Goal: Transaction & Acquisition: Book appointment/travel/reservation

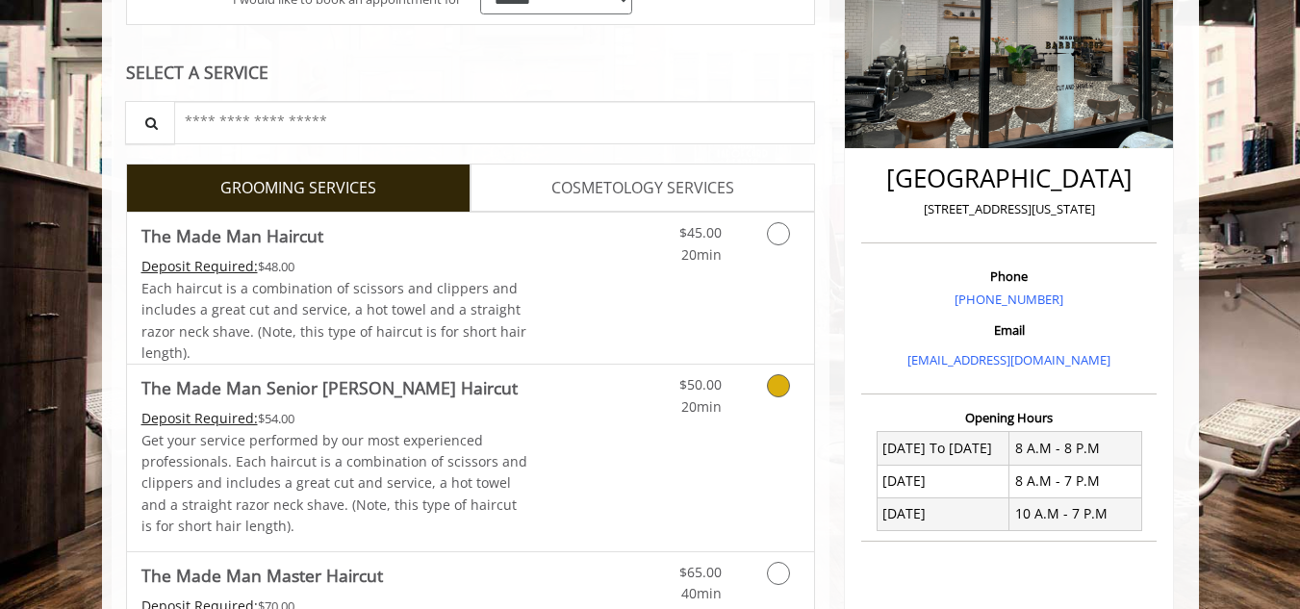
click at [644, 435] on div "$50.00 20min" at bounding box center [728, 458] width 172 height 186
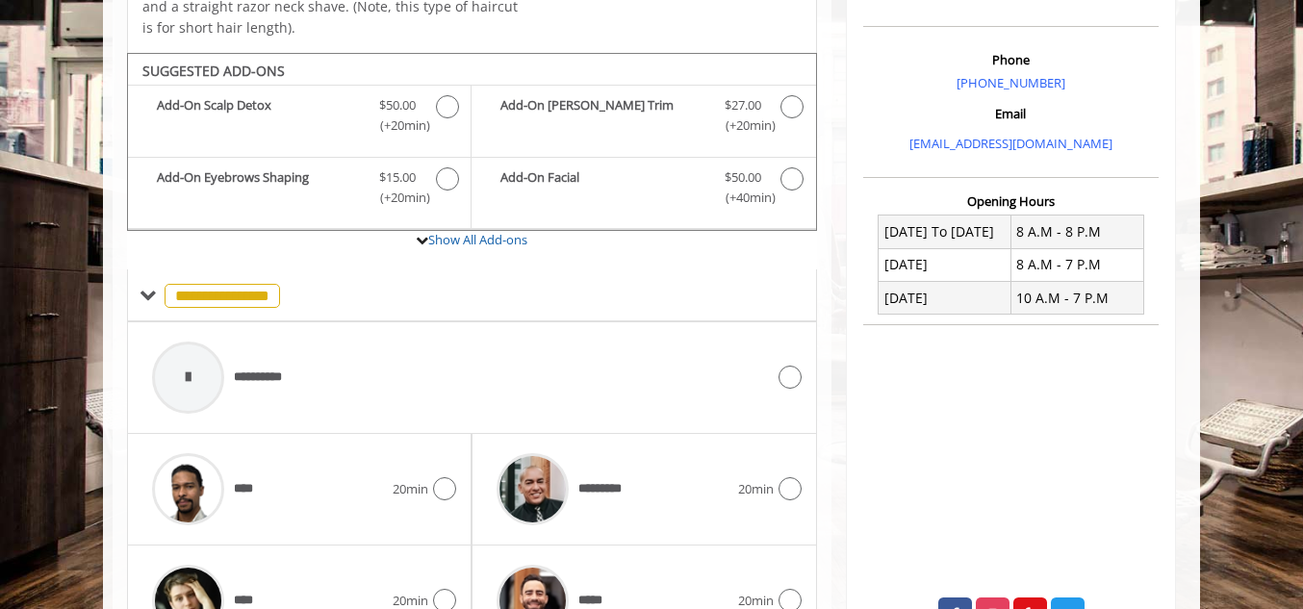
scroll to position [606, 0]
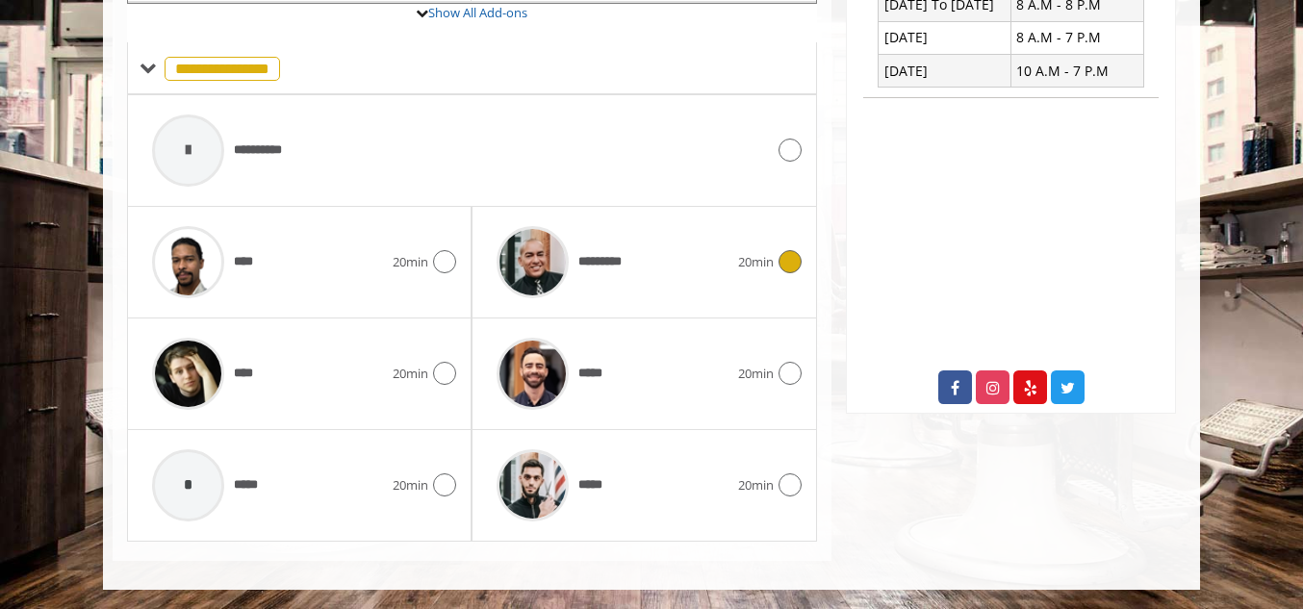
click at [600, 264] on span "*********" at bounding box center [606, 262] width 57 height 20
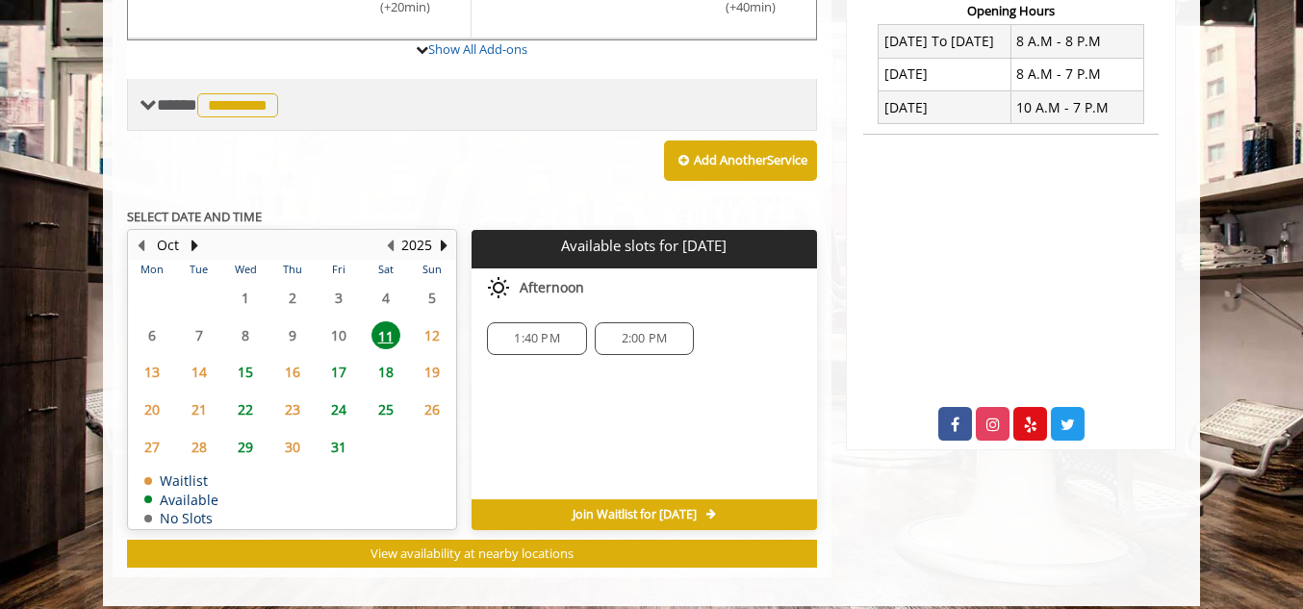
scroll to position [760, 0]
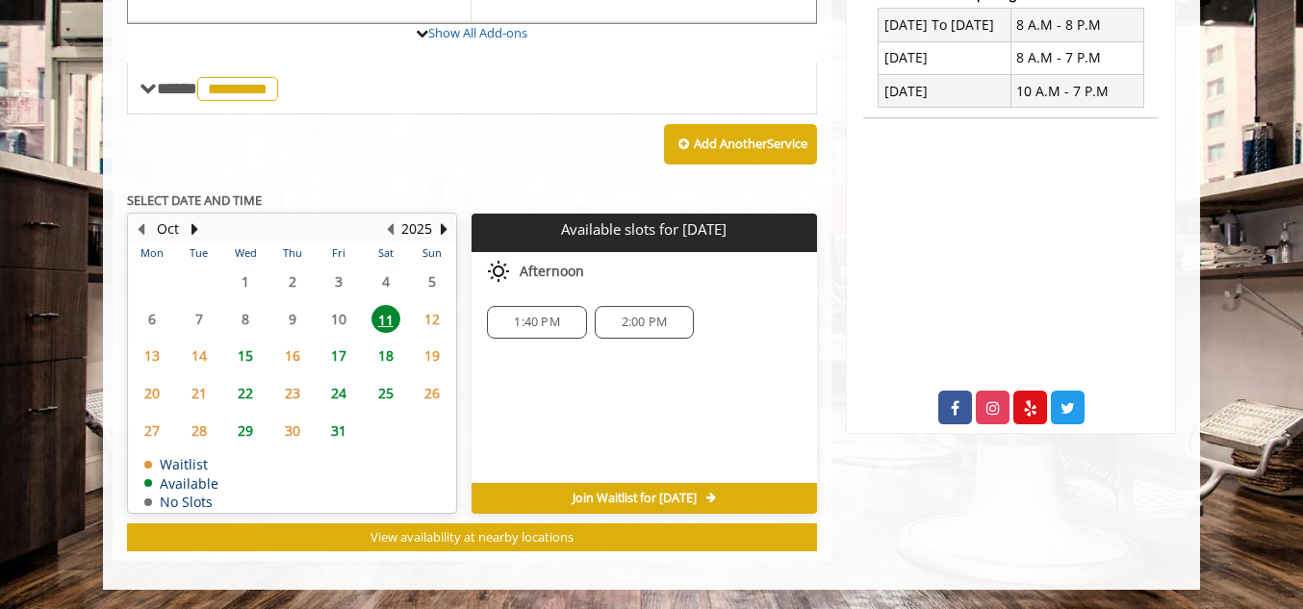
click at [246, 356] on span "15" at bounding box center [245, 356] width 29 height 28
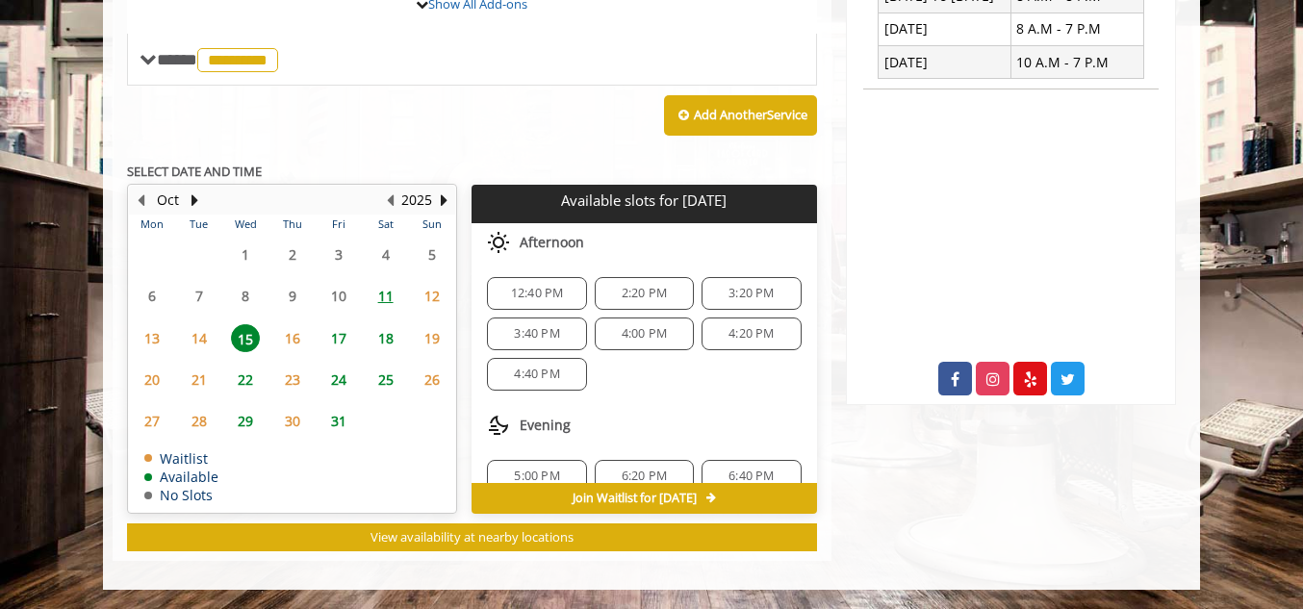
scroll to position [65, 0]
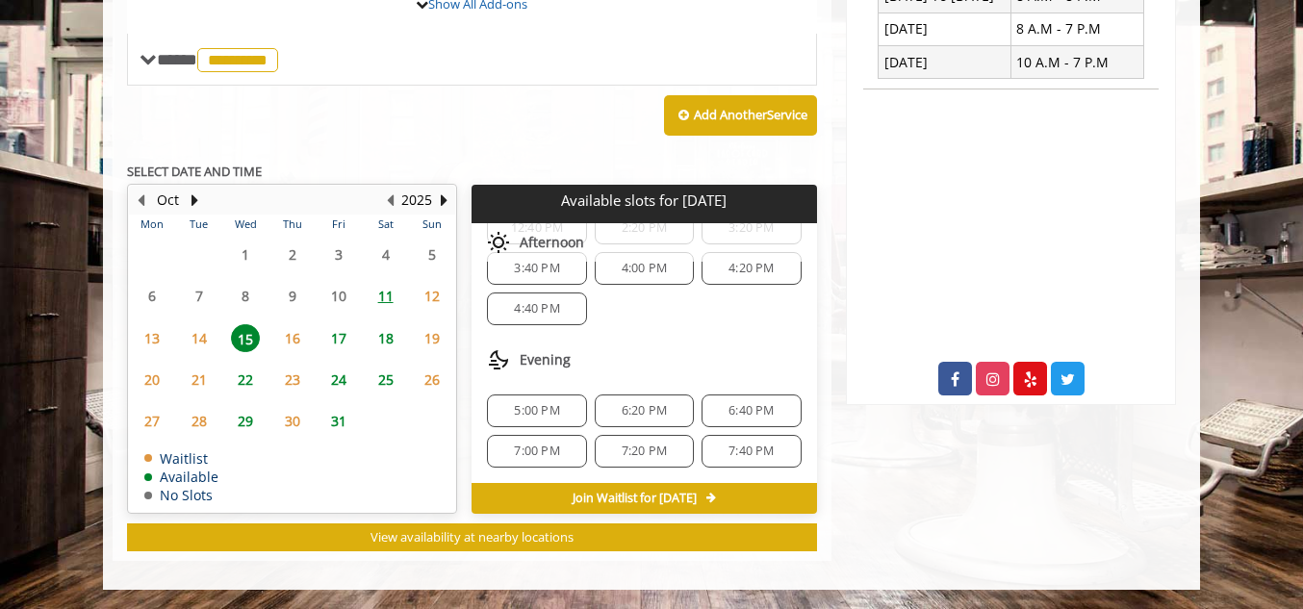
click at [531, 449] on span "7:00 PM" at bounding box center [536, 451] width 45 height 15
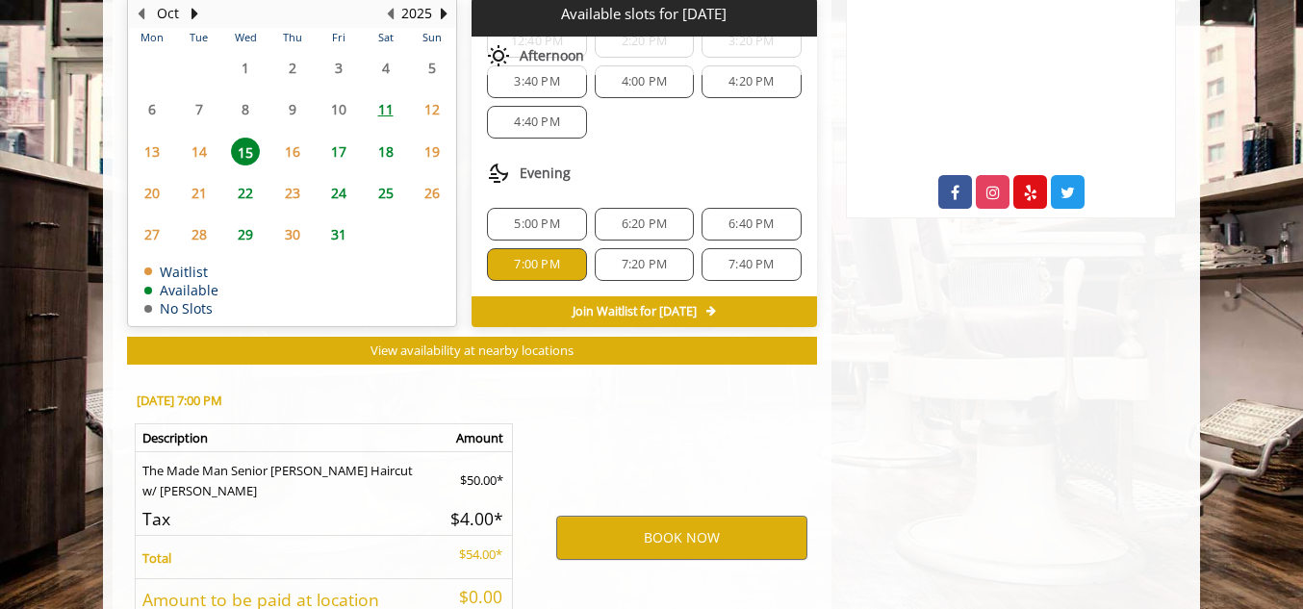
scroll to position [1136, 0]
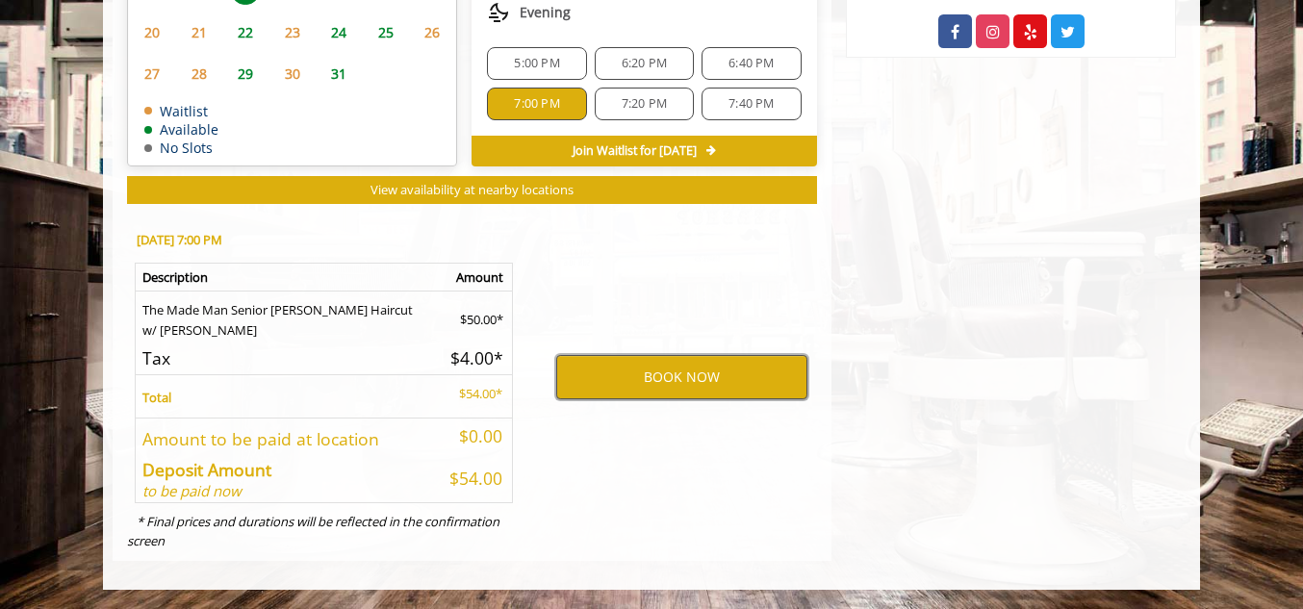
click at [643, 370] on button "BOOK NOW" at bounding box center [681, 377] width 251 height 44
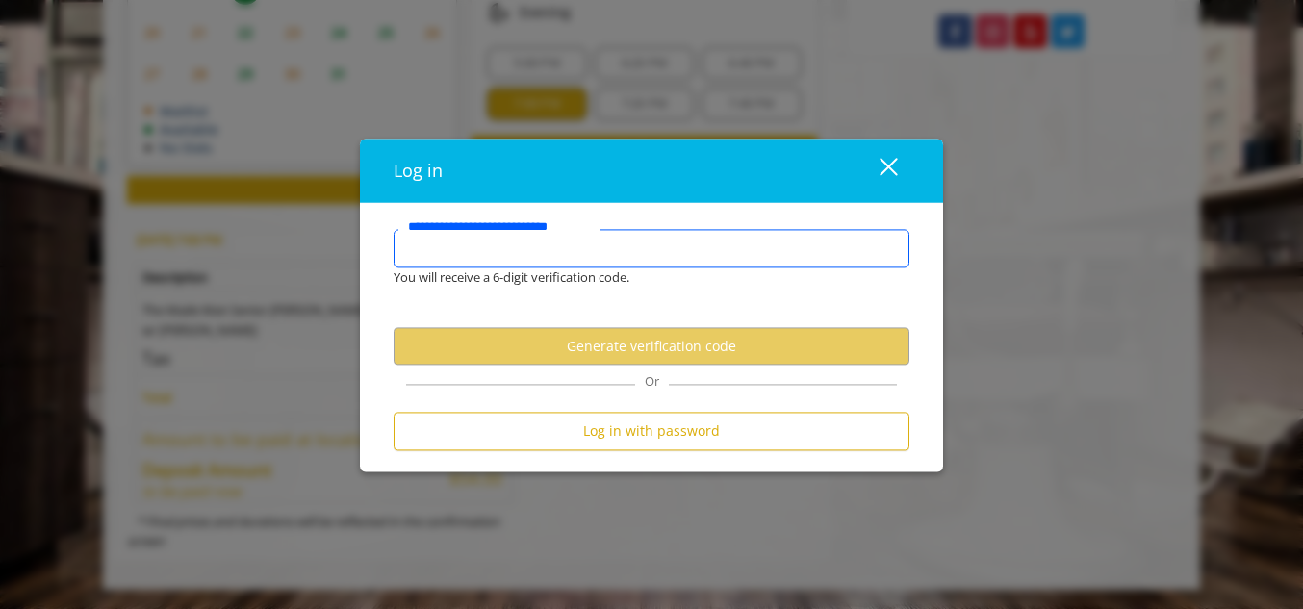
click at [538, 246] on input "**********" at bounding box center [652, 248] width 516 height 38
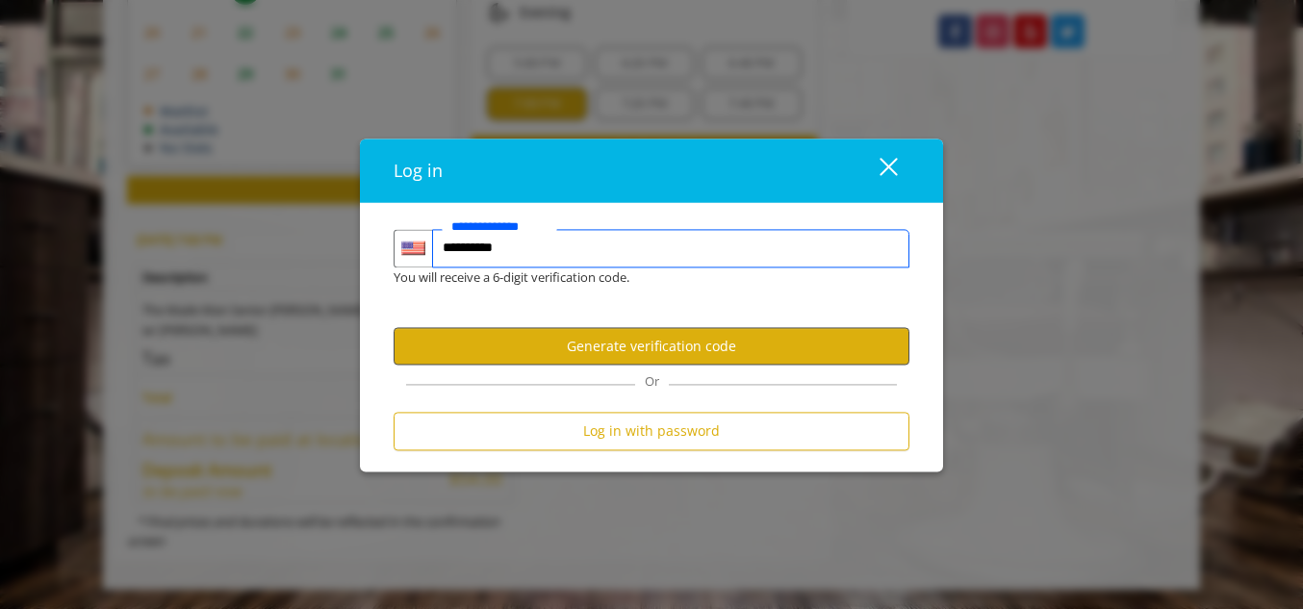
type input "**********"
click at [654, 337] on button "Generate verification code" at bounding box center [652, 347] width 516 height 38
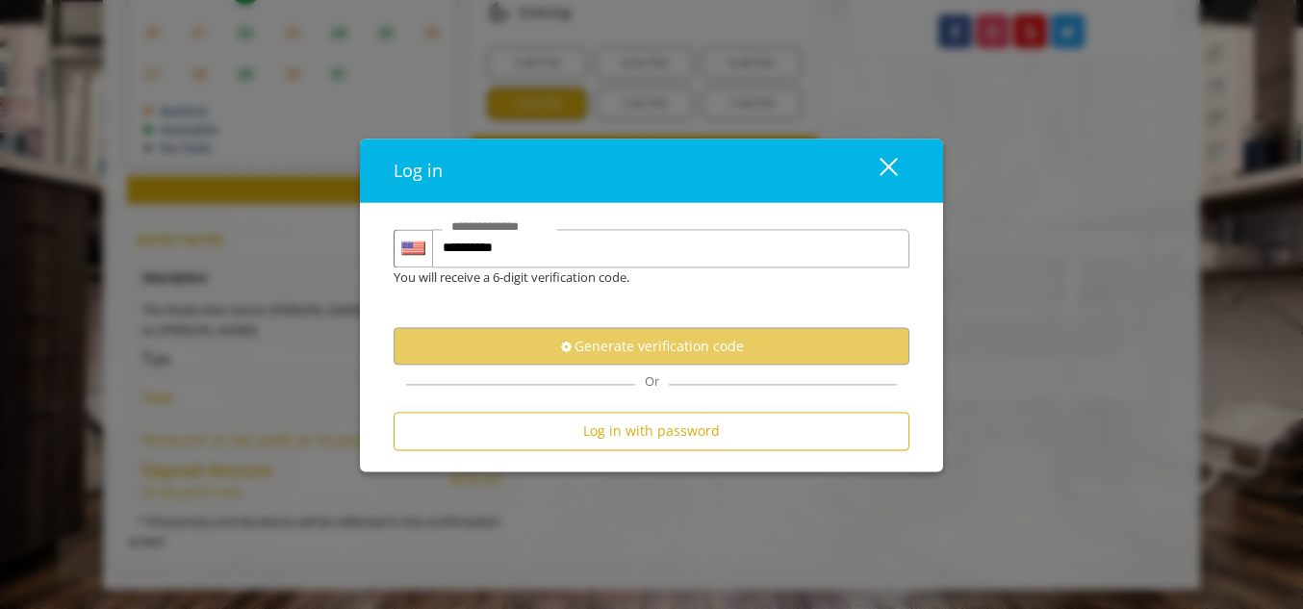
scroll to position [0, 0]
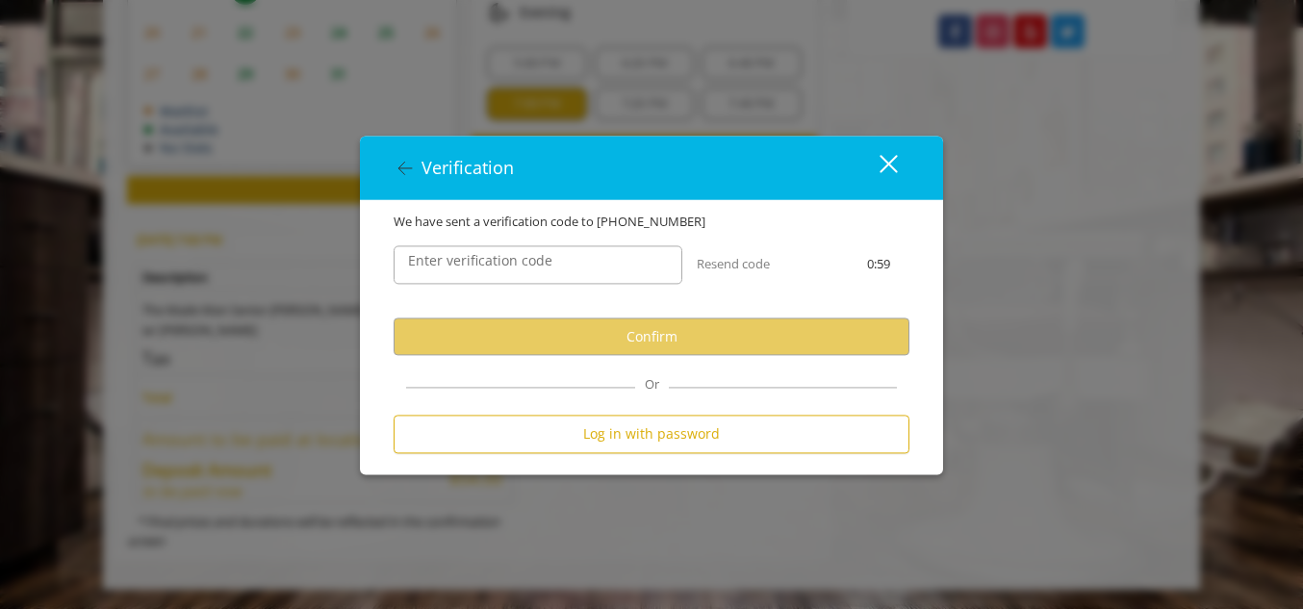
click at [480, 265] on label "Enter verification code" at bounding box center [480, 261] width 164 height 21
click at [480, 265] on input "Enter verification code" at bounding box center [538, 265] width 289 height 38
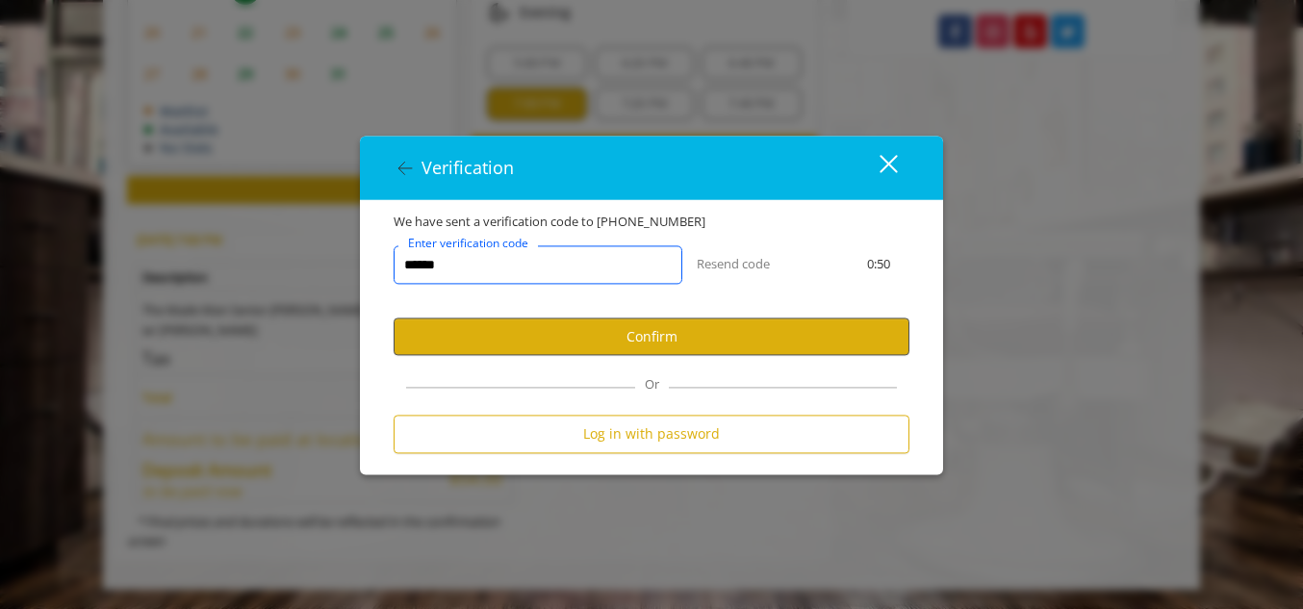
type input "******"
click at [640, 327] on button "Confirm" at bounding box center [652, 337] width 516 height 38
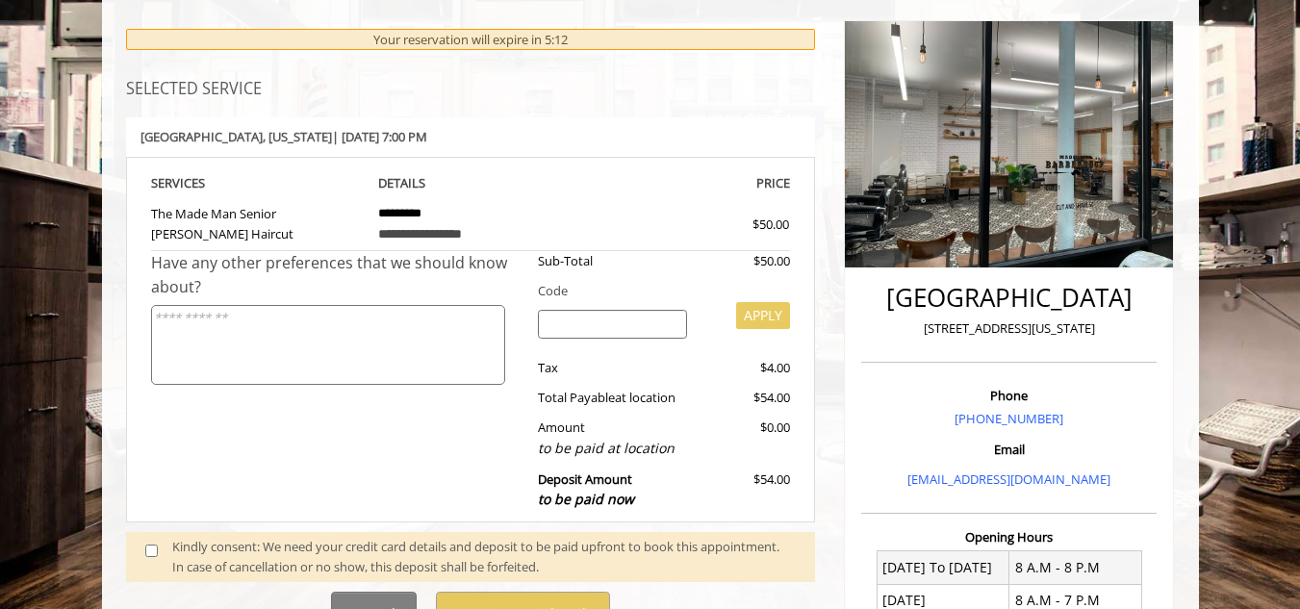
scroll to position [416, 0]
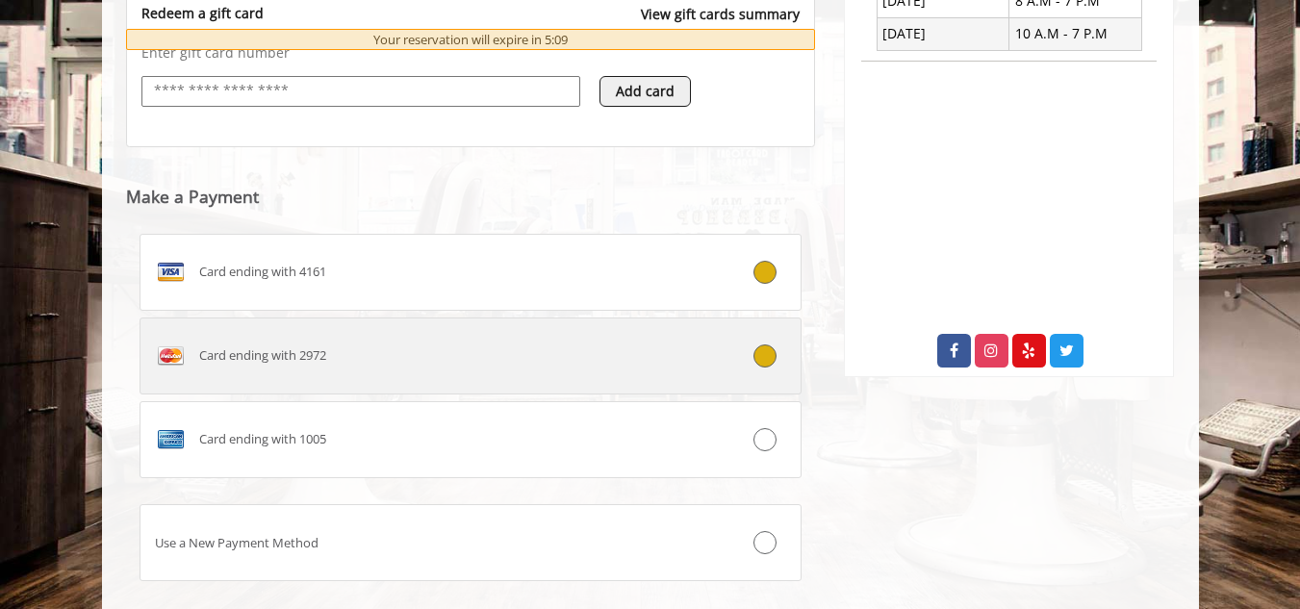
click at [439, 357] on div "Card ending with 2972" at bounding box center [415, 356] width 550 height 31
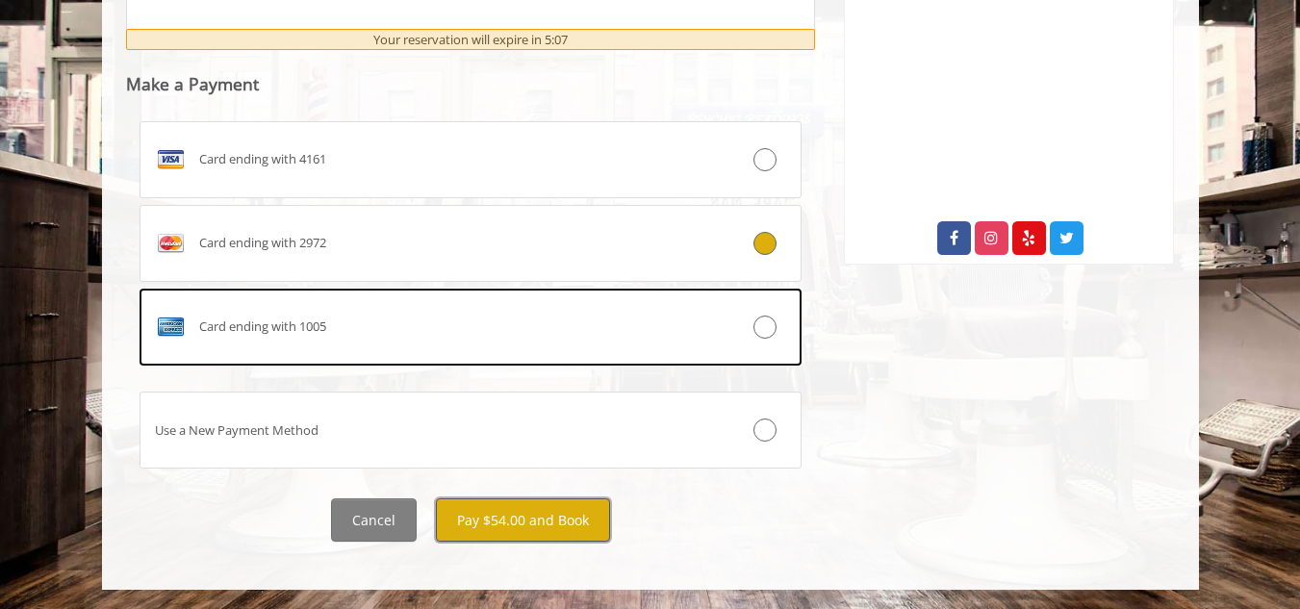
click at [533, 525] on button "Pay $54.00 and Book" at bounding box center [523, 519] width 174 height 43
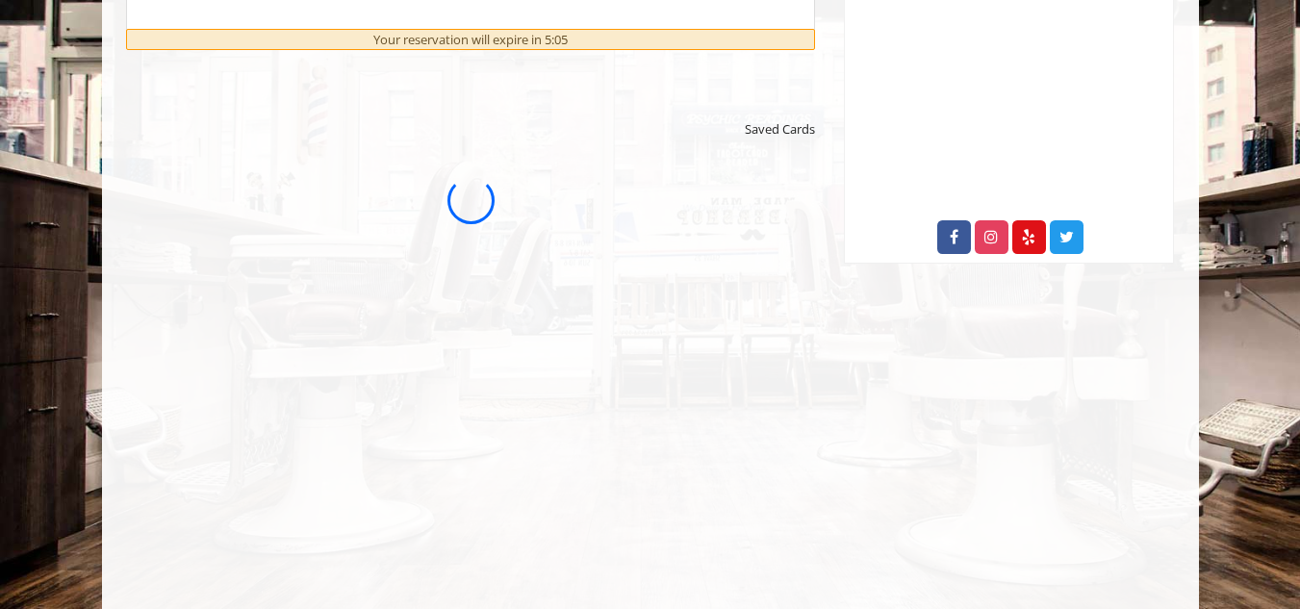
scroll to position [0, 0]
